Goal: Information Seeking & Learning: Learn about a topic

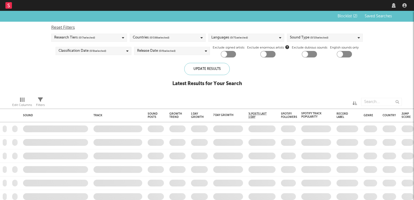
checkbox input "true"
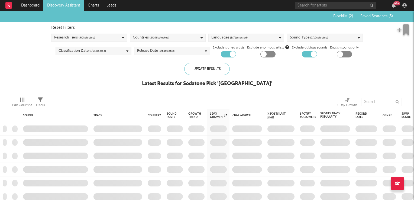
click at [64, 7] on link "Discovery Assistant" at bounding box center [63, 5] width 41 height 11
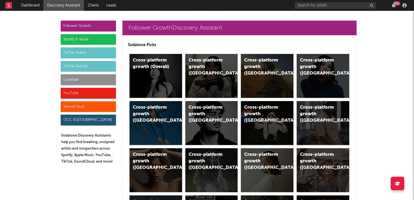
click at [76, 65] on div "TikTok Sounds" at bounding box center [88, 66] width 55 height 11
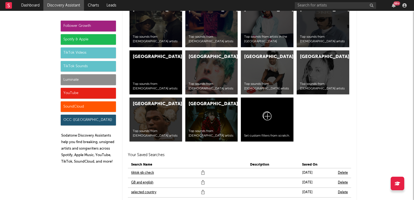
scroll to position [2407, 0]
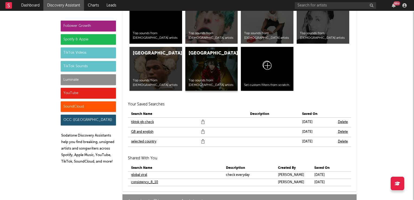
click at [194, 60] on div "United States Top sounds from American artists" at bounding box center [211, 69] width 53 height 44
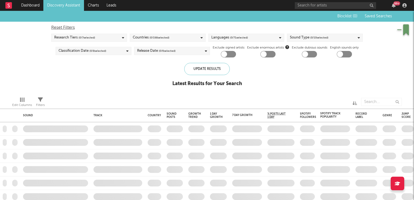
checkbox input "true"
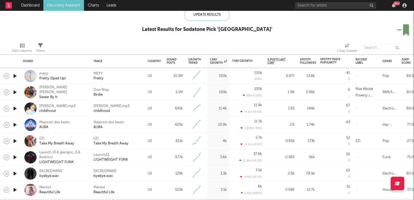
click at [15, 93] on icon "button" at bounding box center [15, 92] width 6 height 7
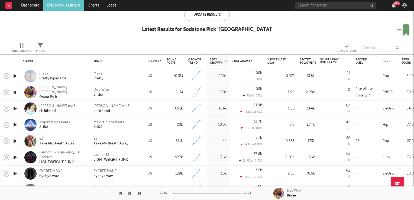
click at [15, 93] on icon "button" at bounding box center [14, 92] width 5 height 7
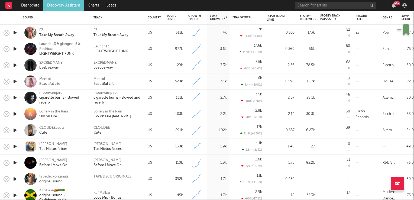
click at [14, 130] on icon "button" at bounding box center [15, 130] width 6 height 7
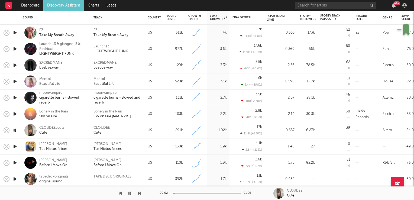
click at [14, 130] on icon "button" at bounding box center [14, 130] width 5 height 7
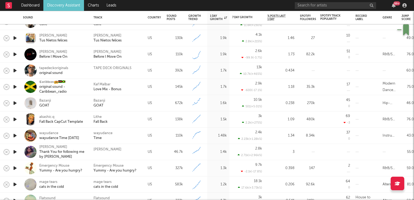
click at [14, 121] on icon "button" at bounding box center [15, 119] width 6 height 7
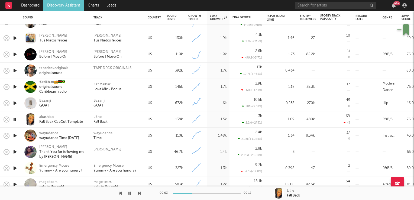
click at [14, 121] on icon "button" at bounding box center [14, 119] width 5 height 7
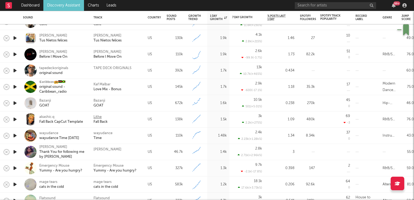
click at [96, 116] on div "Lithe" at bounding box center [97, 117] width 8 height 5
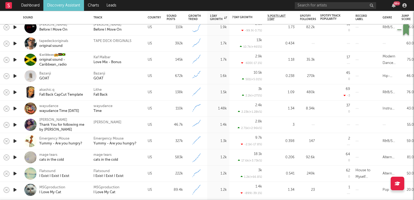
click at [13, 124] on icon "button" at bounding box center [15, 124] width 6 height 7
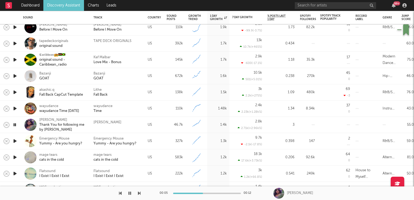
click at [13, 125] on icon "button" at bounding box center [14, 124] width 5 height 7
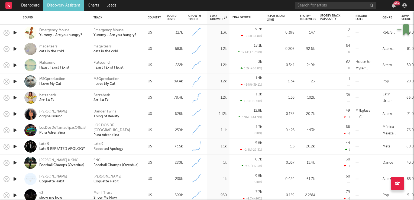
click at [14, 97] on icon "button" at bounding box center [15, 97] width 6 height 7
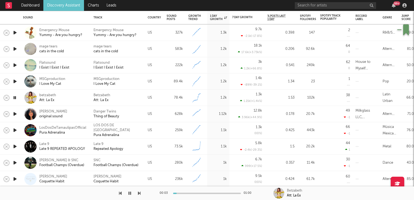
click at [14, 97] on icon "button" at bounding box center [14, 97] width 5 height 7
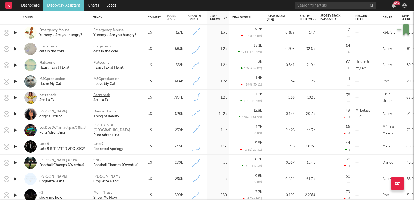
click at [102, 95] on div "Betzabeth" at bounding box center [101, 95] width 17 height 5
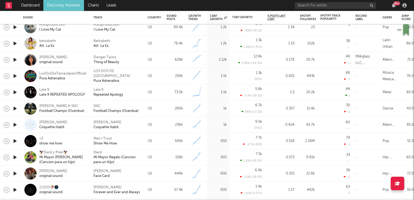
click at [15, 93] on icon "button" at bounding box center [15, 92] width 6 height 7
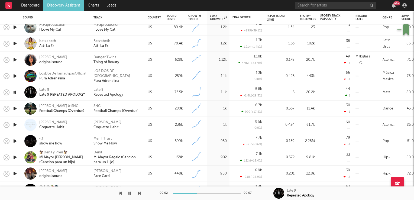
click at [15, 93] on icon "button" at bounding box center [14, 92] width 5 height 7
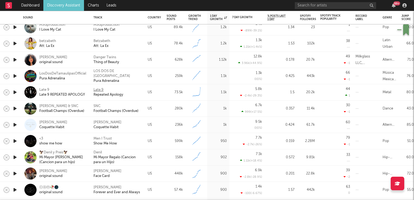
click at [98, 90] on div "Late 9" at bounding box center [98, 90] width 10 height 5
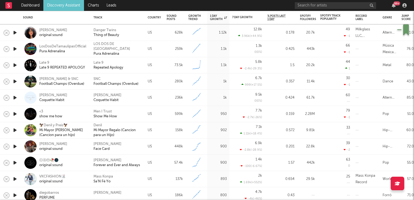
click at [15, 98] on icon "button" at bounding box center [15, 97] width 6 height 7
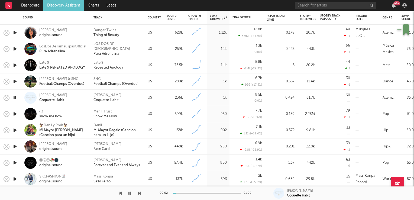
click at [15, 98] on icon "button" at bounding box center [14, 97] width 5 height 7
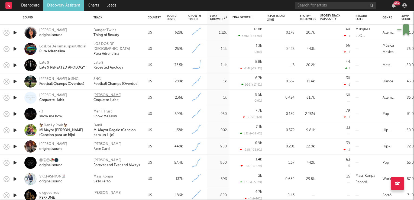
click at [105, 93] on div "Sophie Woodhouse" at bounding box center [107, 95] width 28 height 5
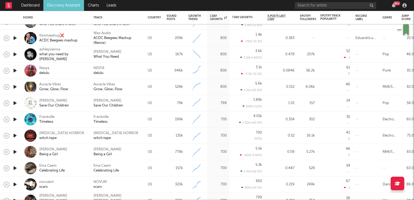
click at [15, 104] on icon "button" at bounding box center [15, 103] width 6 height 7
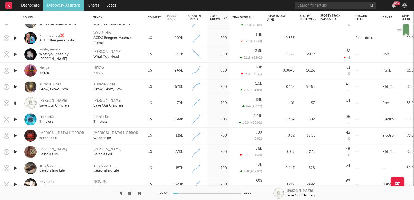
click at [15, 104] on icon "button" at bounding box center [14, 103] width 5 height 7
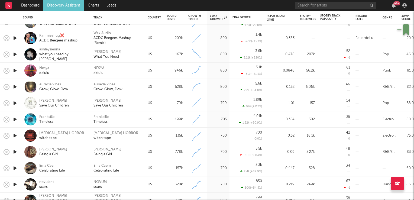
click at [100, 102] on div "Katie Devine" at bounding box center [107, 100] width 28 height 5
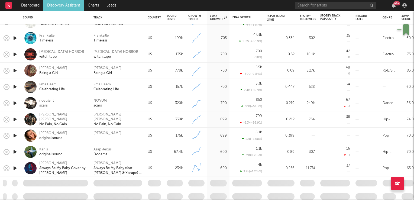
click at [14, 152] on icon "button" at bounding box center [15, 151] width 6 height 7
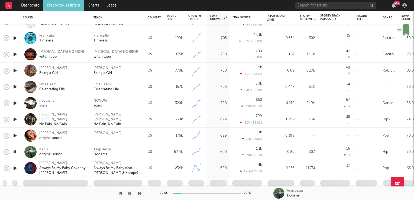
click at [14, 152] on icon "button" at bounding box center [14, 151] width 5 height 7
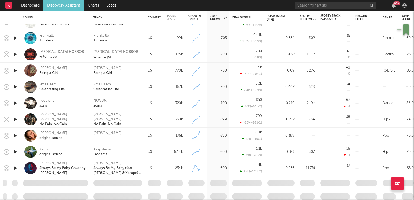
click at [100, 150] on div "Asap Jexus" at bounding box center [102, 149] width 18 height 5
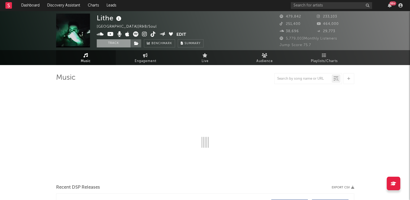
click at [111, 43] on button "Track" at bounding box center [114, 43] width 34 height 8
click at [135, 42] on icon at bounding box center [136, 43] width 5 height 4
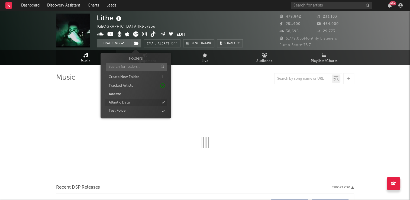
click at [123, 102] on div "Atlantic Data" at bounding box center [119, 102] width 21 height 5
click at [192, 22] on div "Lithe Australia | R&B/Soul Edit Tracking Email Alerts Off Benchmark Summary" at bounding box center [170, 31] width 146 height 34
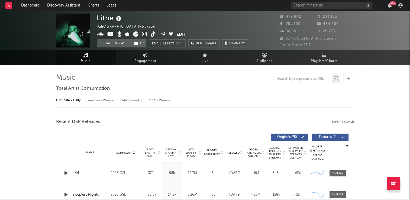
select select "6m"
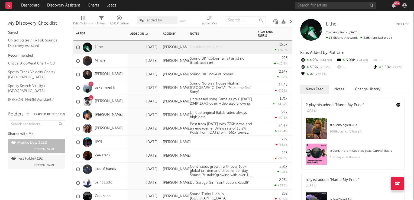
click at [206, 48] on div at bounding box center [221, 47] width 68 height 13
click at [206, 49] on div at bounding box center [221, 47] width 68 height 13
click at [252, 84] on div "Sound Norway house High in UK "Make me feel" Sony?" at bounding box center [221, 87] width 68 height 15
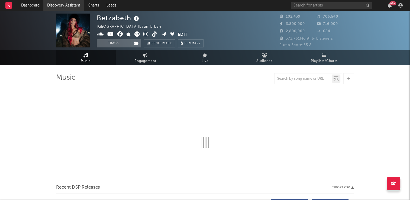
select select "6m"
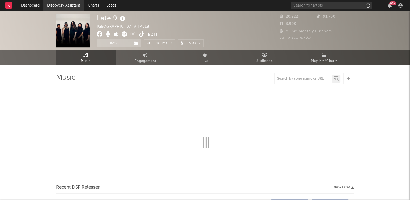
select select "6m"
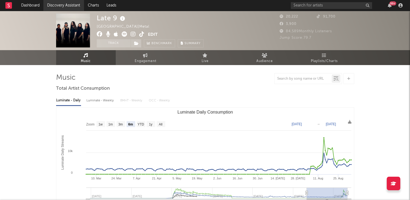
click at [69, 5] on link "Discovery Assistant" at bounding box center [63, 5] width 41 height 11
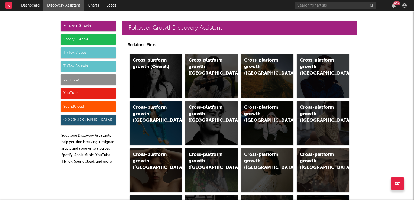
click at [81, 53] on div "TikTok Videos" at bounding box center [88, 52] width 55 height 11
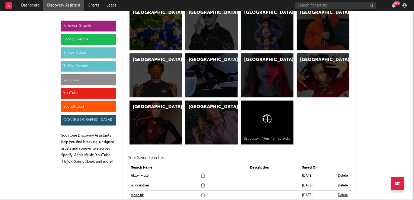
scroll to position [1818, 0]
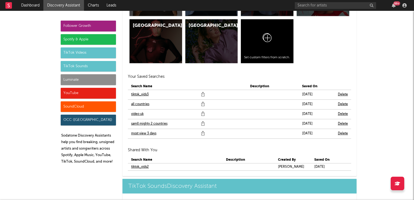
click at [139, 122] on link "samll mighty 2 countries" at bounding box center [149, 124] width 36 height 7
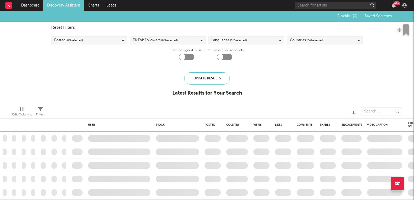
checkbox input "true"
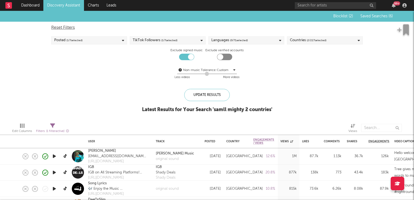
click at [54, 158] on icon "button" at bounding box center [54, 156] width 6 height 7
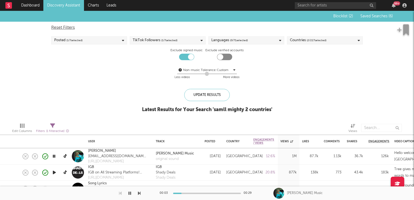
click at [54, 156] on icon "button" at bounding box center [53, 156] width 5 height 7
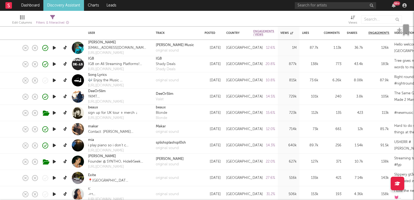
click at [55, 145] on icon "button" at bounding box center [54, 145] width 6 height 7
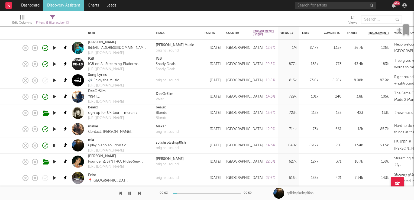
click at [55, 145] on icon "button" at bounding box center [53, 145] width 5 height 7
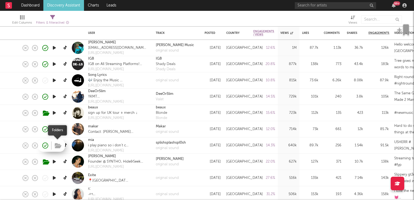
click at [57, 144] on icon "button" at bounding box center [58, 146] width 7 height 6
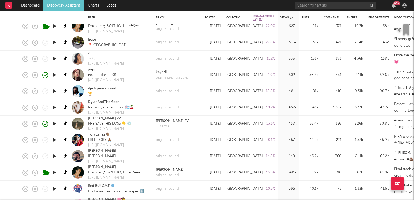
click at [54, 138] on icon "button" at bounding box center [54, 140] width 6 height 7
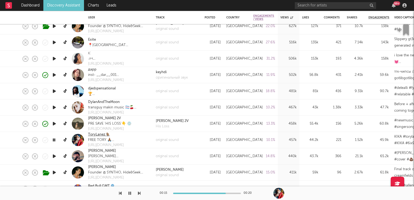
click at [96, 135] on link "ToryLanez🐐" at bounding box center [99, 134] width 22 height 5
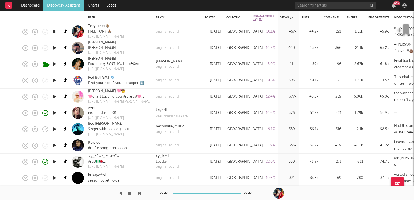
click at [54, 130] on icon "button" at bounding box center [54, 129] width 6 height 7
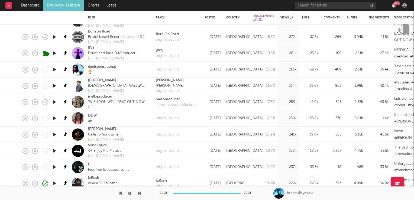
click at [56, 135] on icon "button" at bounding box center [54, 134] width 6 height 7
click at [97, 130] on link "William Jack" at bounding box center [102, 129] width 28 height 5
click at [54, 135] on icon "button" at bounding box center [53, 134] width 5 height 7
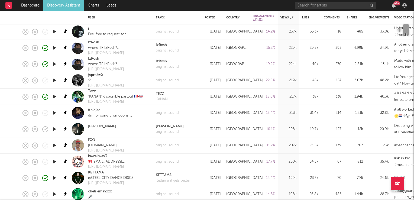
click at [55, 128] on icon "button" at bounding box center [54, 129] width 6 height 7
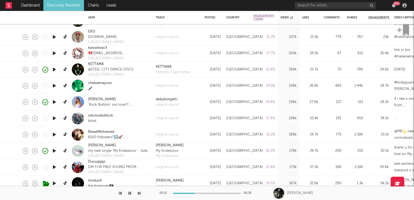
click at [53, 118] on icon "button" at bounding box center [54, 118] width 6 height 7
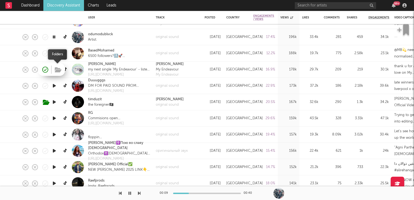
click at [59, 72] on icon "button" at bounding box center [58, 70] width 7 height 6
click at [98, 35] on link "odumodublvck" at bounding box center [100, 34] width 25 height 5
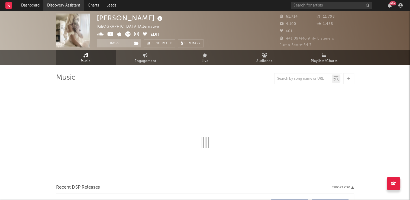
select select "6m"
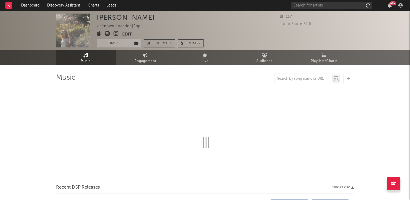
select select "6m"
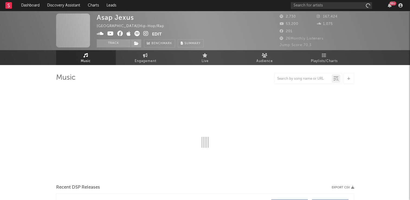
select select "1w"
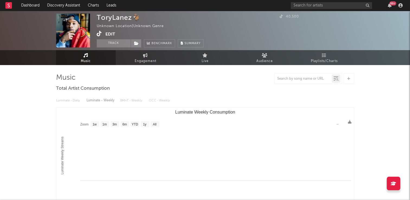
click at [97, 33] on icon at bounding box center [99, 33] width 5 height 5
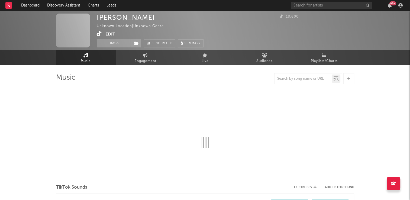
select select "1w"
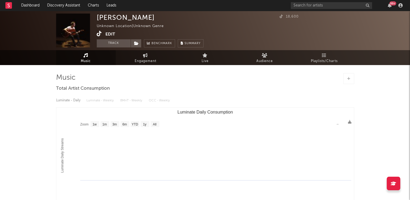
click at [99, 36] on icon at bounding box center [99, 33] width 5 height 5
click at [114, 43] on button "Track" at bounding box center [114, 43] width 34 height 8
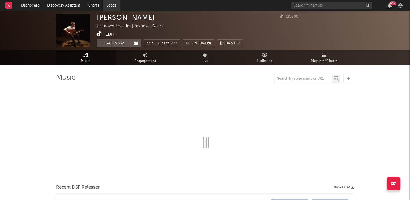
select select "1w"
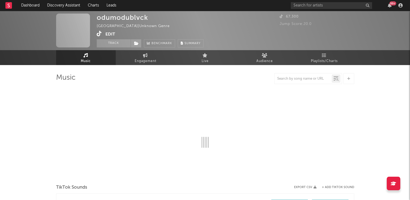
select select "1w"
